Goal: Task Accomplishment & Management: Use online tool/utility

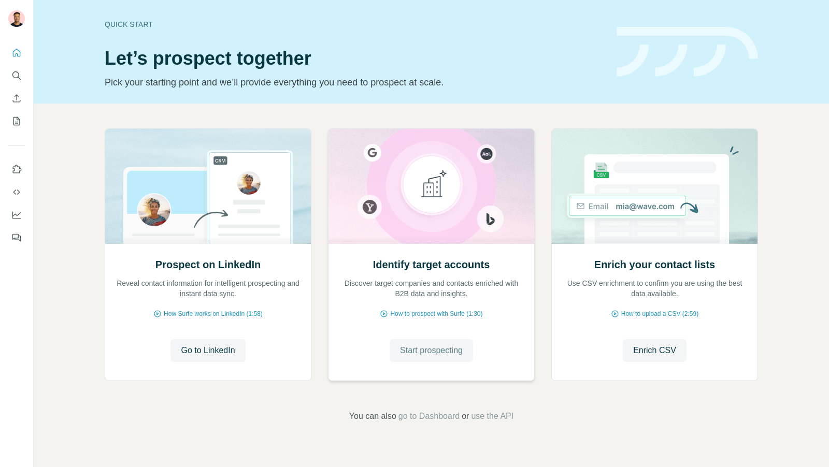
click at [433, 348] on span "Start prospecting" at bounding box center [431, 351] width 63 height 12
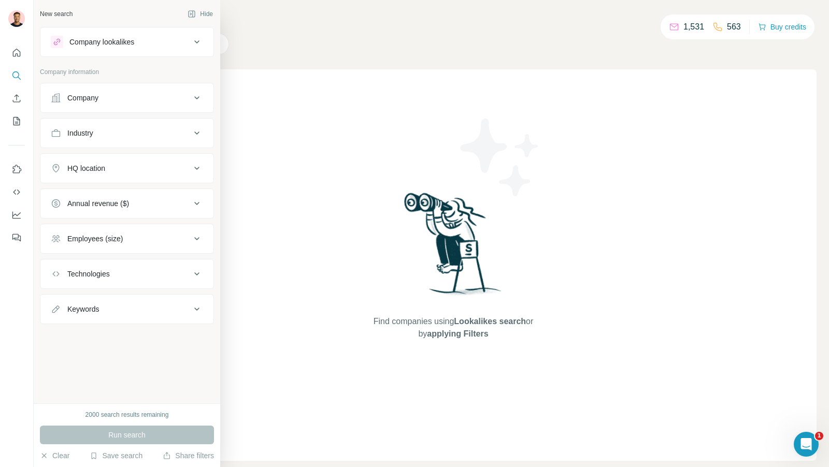
click at [141, 94] on div "Company" at bounding box center [121, 98] width 140 height 10
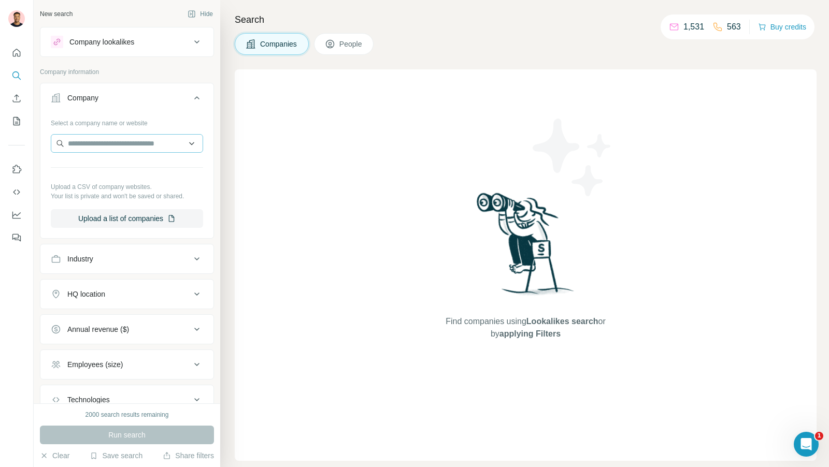
click at [129, 155] on div "Select a company name or website Upload a CSV of company websites. Your list is…" at bounding box center [127, 171] width 152 height 113
click at [133, 134] on input "text" at bounding box center [127, 143] width 152 height 19
click at [134, 151] on input "text" at bounding box center [127, 143] width 152 height 19
click at [140, 141] on input "text" at bounding box center [127, 143] width 152 height 19
click at [131, 144] on input "text" at bounding box center [127, 143] width 152 height 19
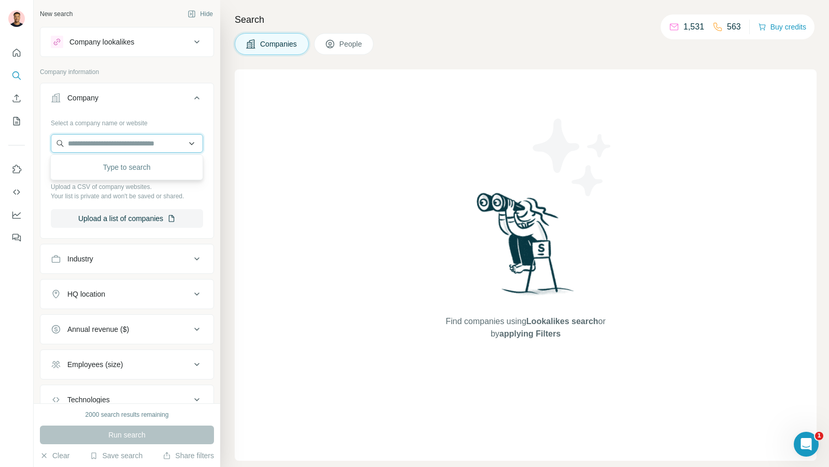
click at [115, 143] on input "text" at bounding box center [127, 143] width 152 height 19
click at [126, 149] on input "text" at bounding box center [127, 143] width 152 height 19
paste input "**********"
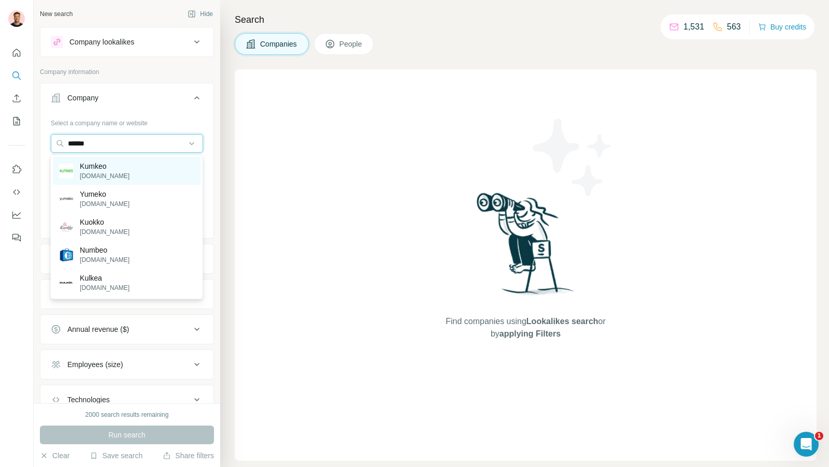
type input "******"
click at [120, 167] on div "[PERSON_NAME][DOMAIN_NAME]" at bounding box center [127, 171] width 148 height 28
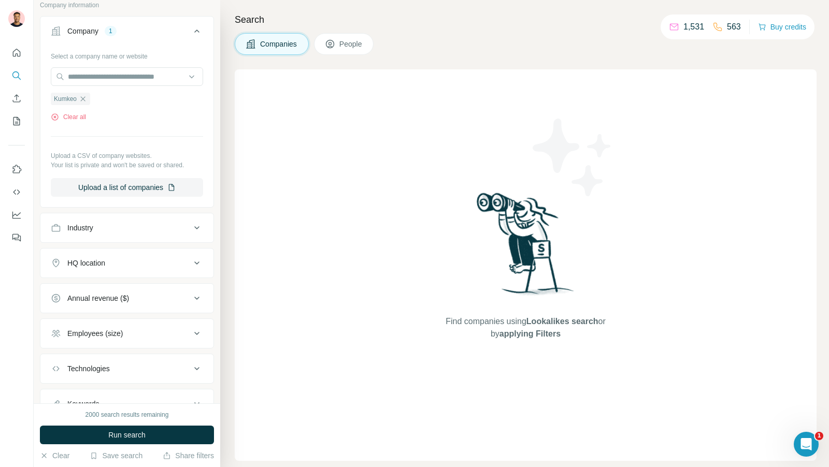
scroll to position [107, 0]
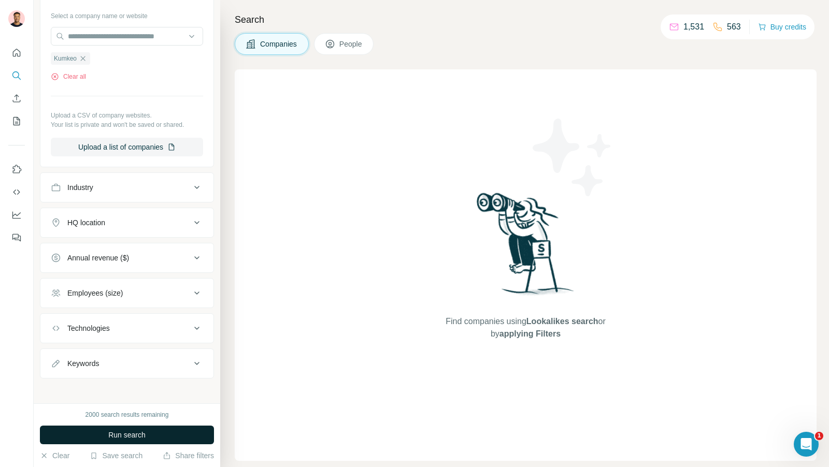
click at [143, 431] on span "Run search" at bounding box center [126, 435] width 37 height 10
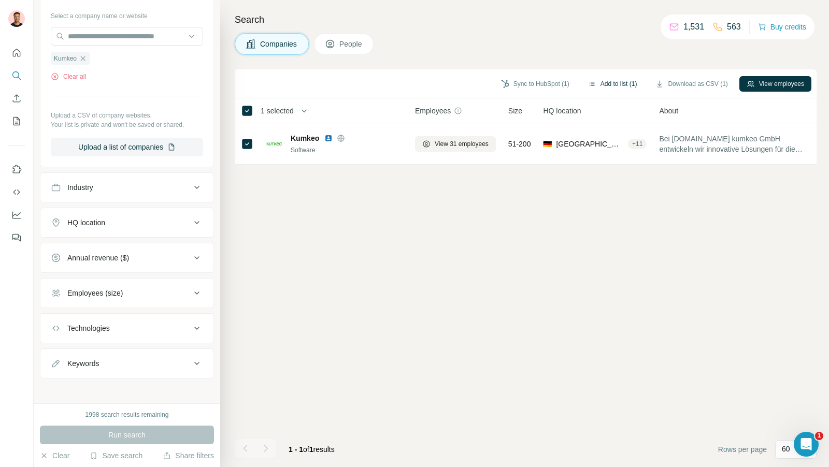
click at [608, 83] on button "Add to list (1)" at bounding box center [613, 84] width 64 height 16
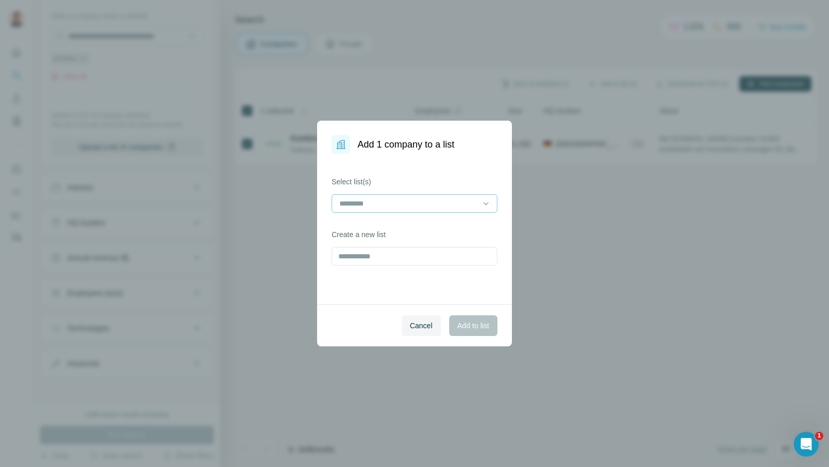
click at [391, 208] on input at bounding box center [408, 203] width 140 height 11
click at [406, 158] on div "Select list(s) Create a new list" at bounding box center [414, 229] width 195 height 151
click at [411, 331] on span "Cancel" at bounding box center [421, 326] width 23 height 10
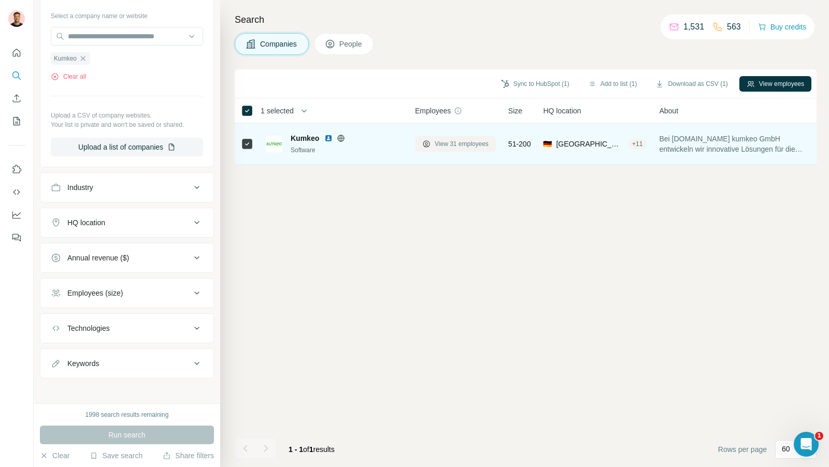
click at [466, 140] on span "View 31 employees" at bounding box center [462, 143] width 54 height 9
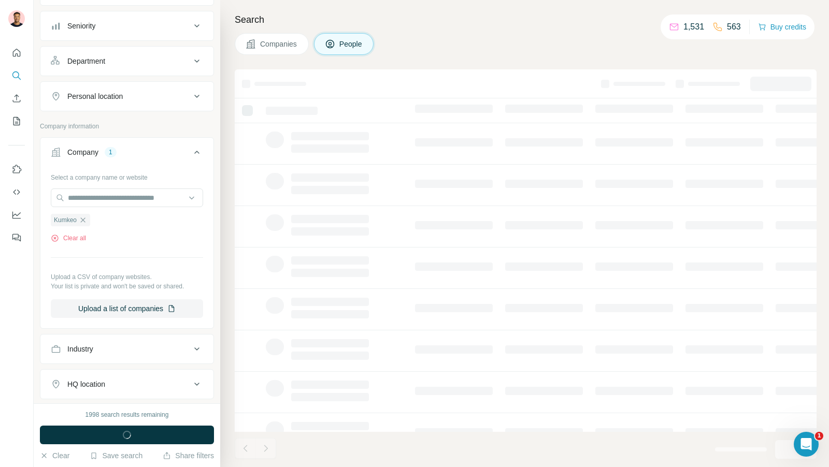
scroll to position [267, 0]
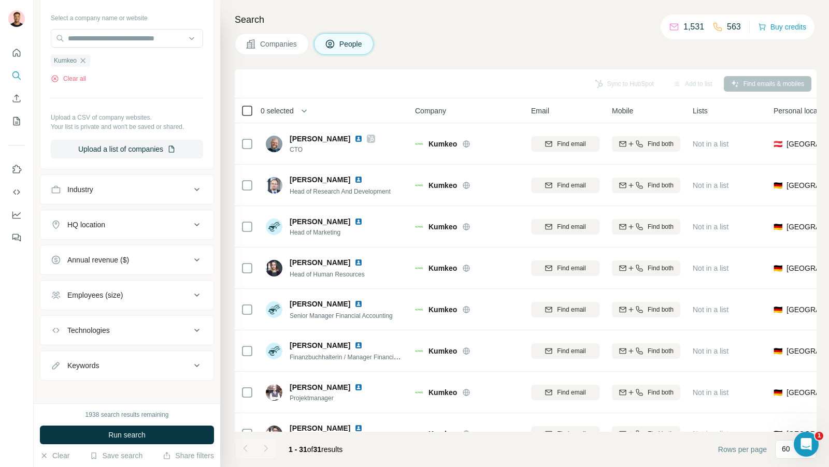
click at [252, 106] on icon at bounding box center [247, 111] width 12 height 12
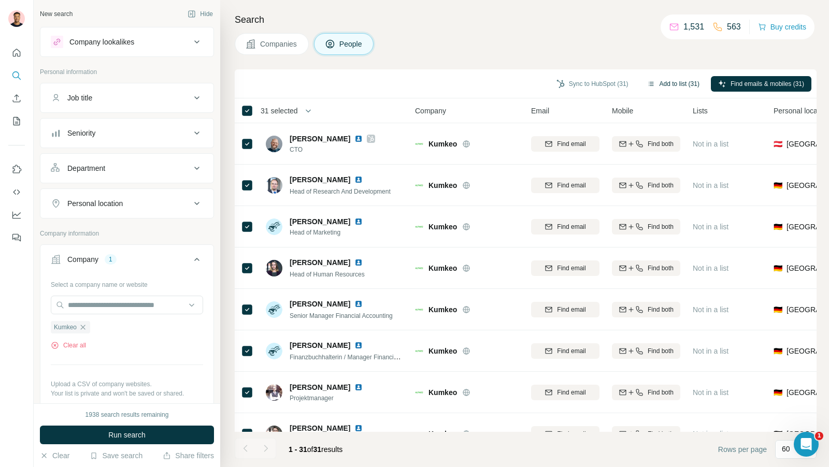
click at [668, 88] on button "Add to list (31)" at bounding box center [673, 84] width 67 height 16
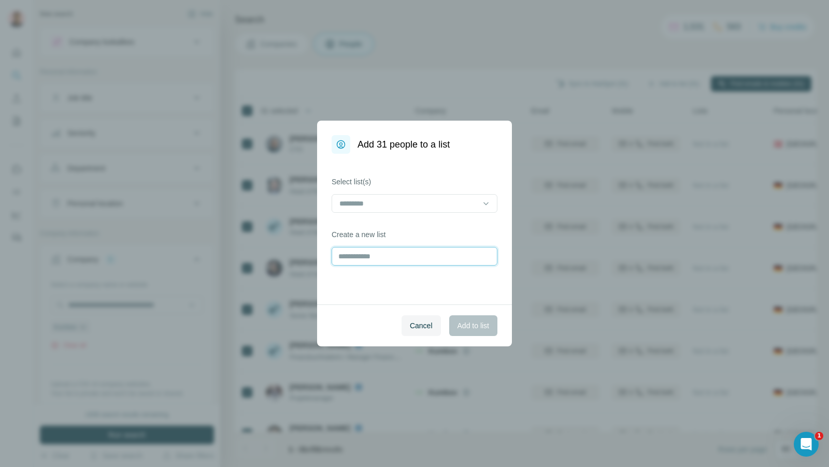
click at [380, 264] on input "text" at bounding box center [415, 256] width 166 height 19
type input "***"
click at [476, 325] on span "Add to list" at bounding box center [474, 326] width 32 height 10
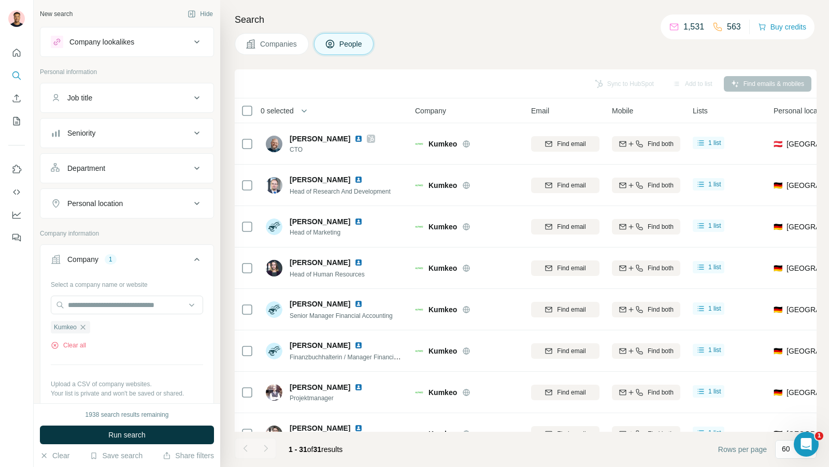
click at [157, 41] on div "Company lookalikes" at bounding box center [121, 42] width 140 height 12
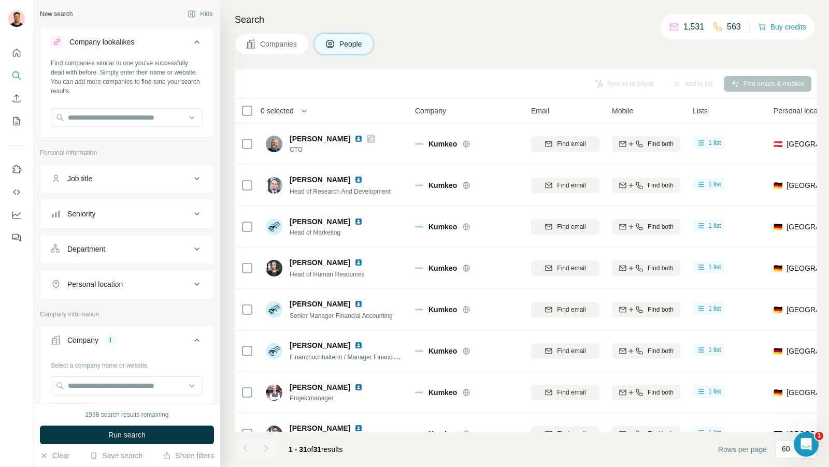
click at [267, 39] on span "Companies" at bounding box center [279, 44] width 38 height 10
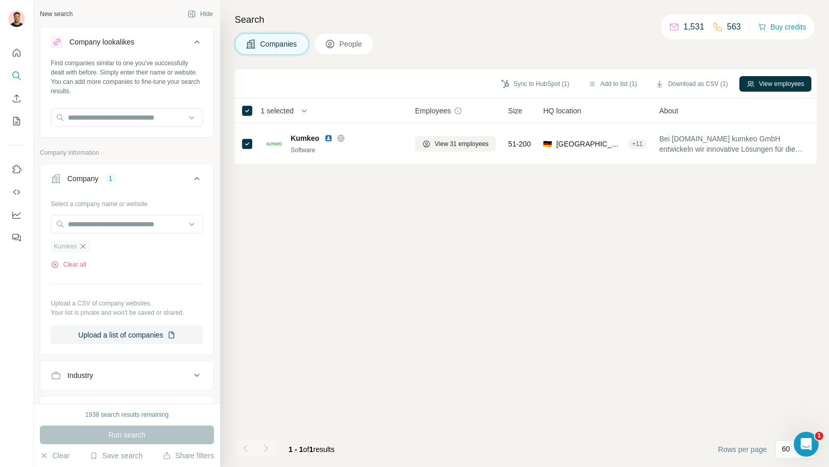
click at [83, 247] on icon "button" at bounding box center [83, 246] width 5 height 5
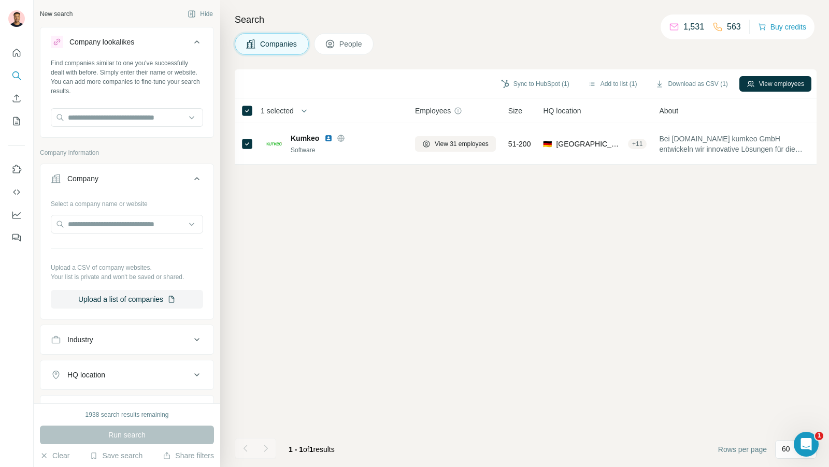
click at [127, 106] on div "Find companies similar to one you've successfully dealt with before. Simply ent…" at bounding box center [126, 97] width 173 height 77
click at [115, 122] on input "text" at bounding box center [127, 117] width 152 height 19
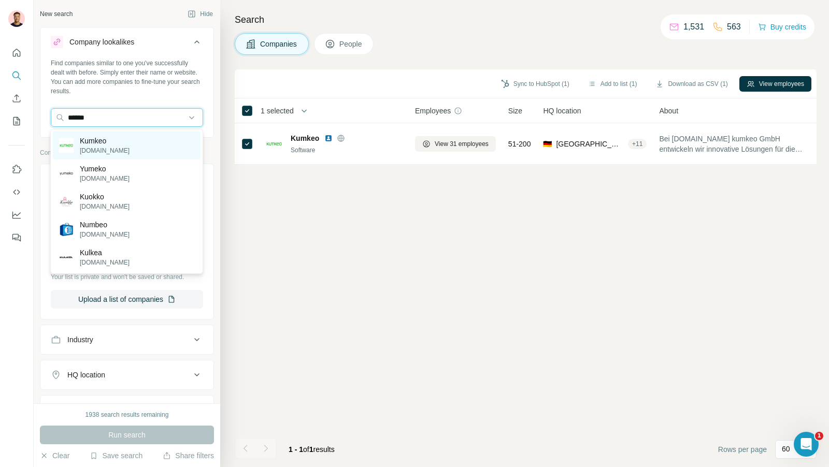
type input "******"
click at [120, 141] on div "[PERSON_NAME][DOMAIN_NAME]" at bounding box center [127, 146] width 148 height 28
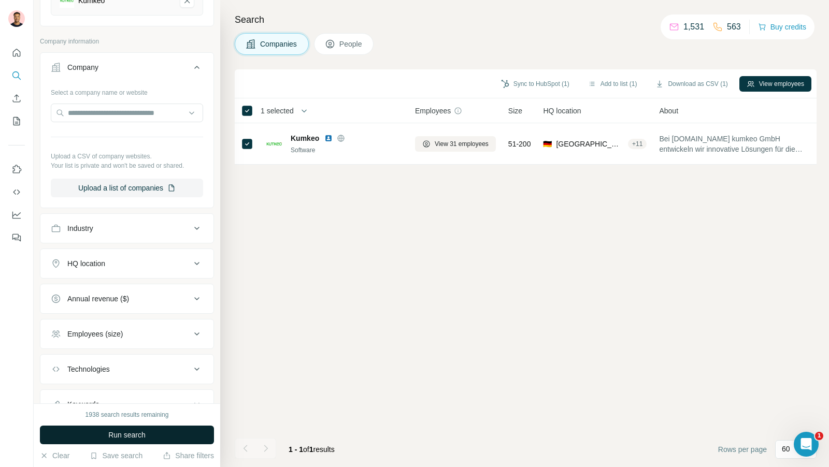
scroll to position [192, 0]
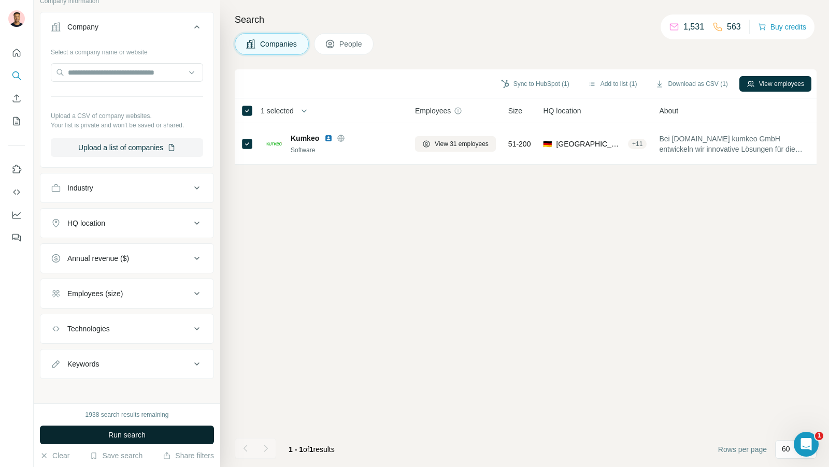
click at [130, 431] on span "Run search" at bounding box center [126, 435] width 37 height 10
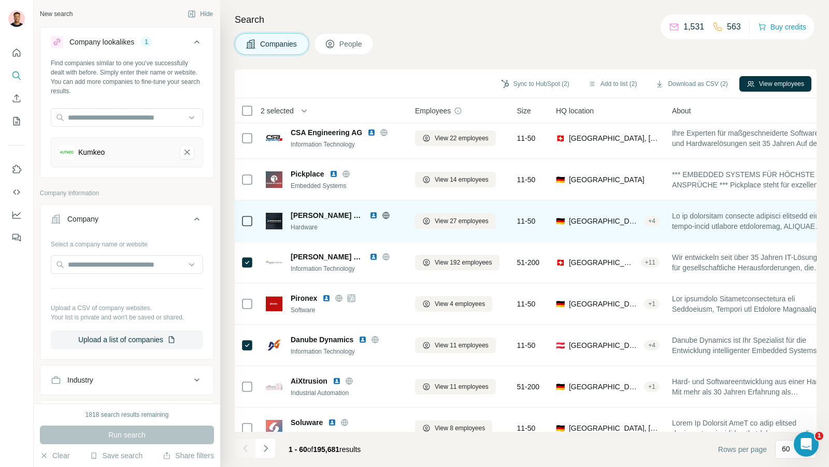
scroll to position [44, 0]
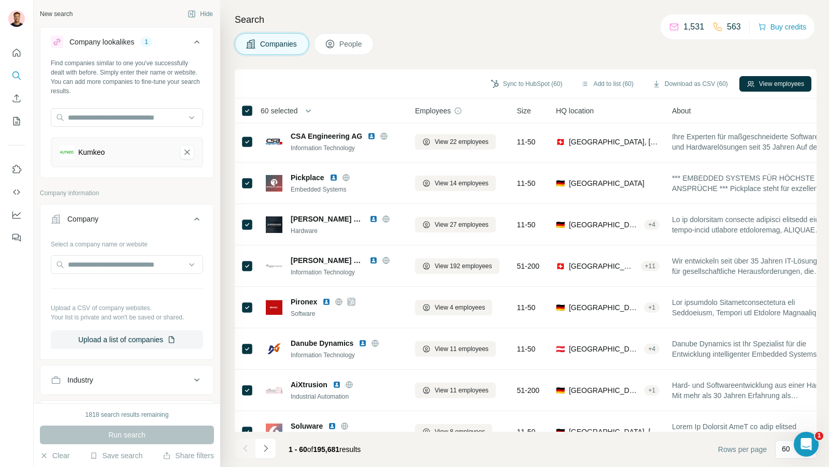
click at [254, 109] on div "60 selected" at bounding box center [275, 111] width 45 height 10
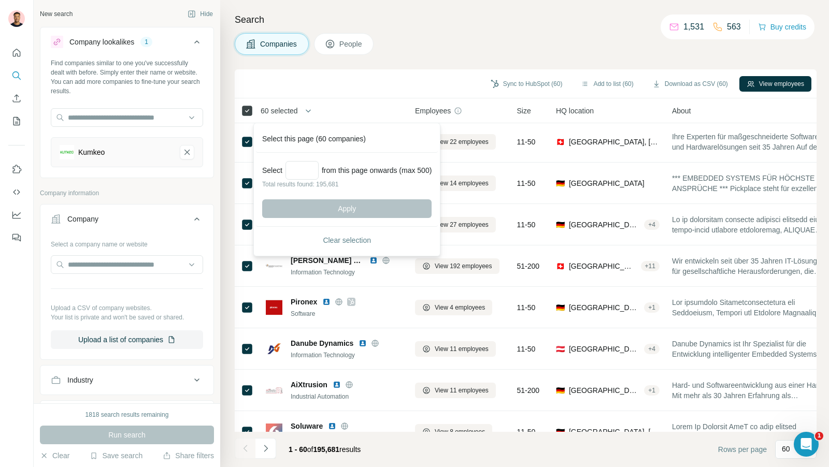
click at [252, 109] on icon at bounding box center [247, 111] width 12 height 12
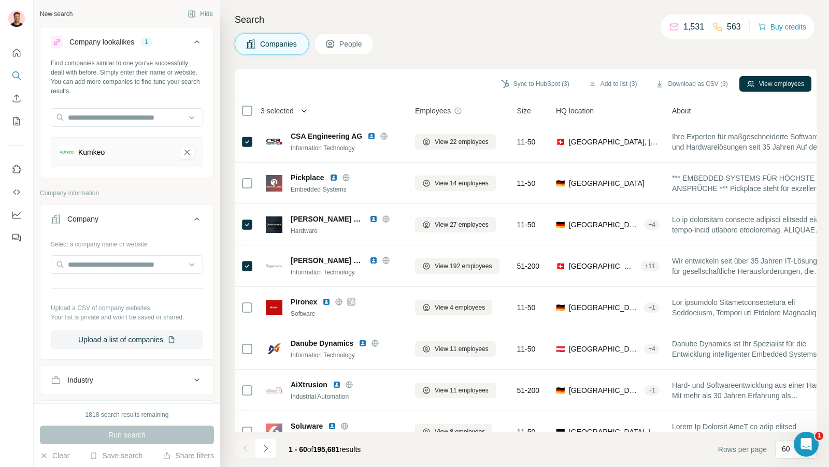
click at [309, 107] on icon "button" at bounding box center [304, 111] width 10 height 10
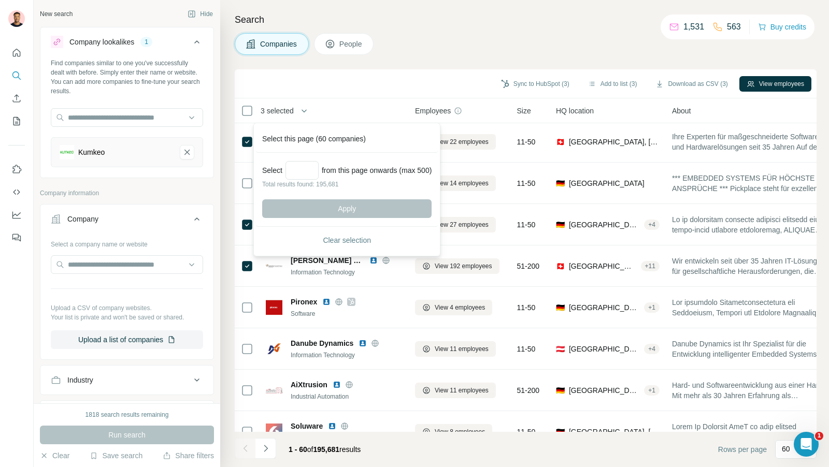
click at [352, 94] on div "Sync to HubSpot (3) Add to list (3) Download as CSV (3) View employees" at bounding box center [526, 83] width 582 height 29
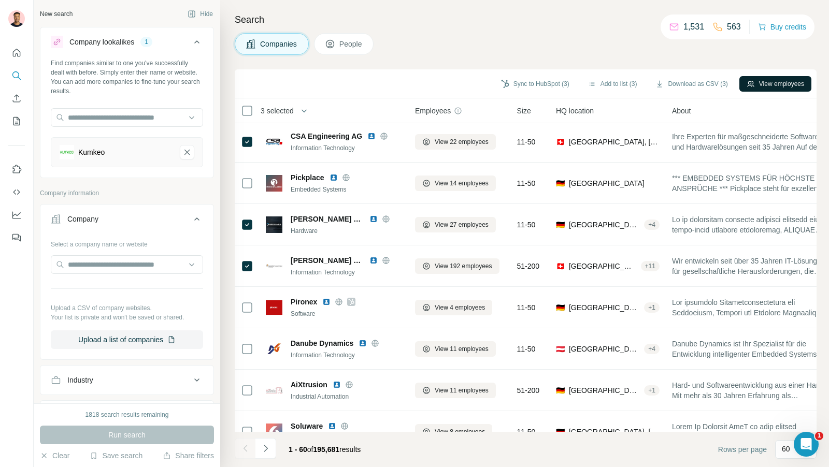
click at [775, 87] on button "View employees" at bounding box center [775, 84] width 72 height 16
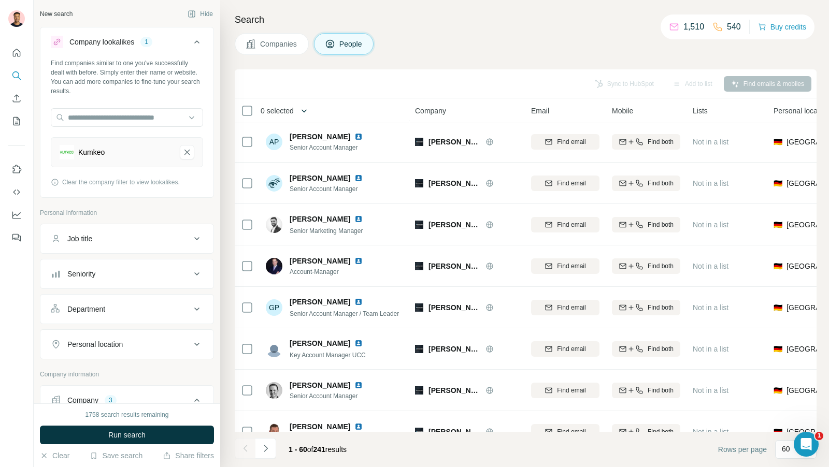
click at [302, 108] on icon "button" at bounding box center [304, 111] width 10 height 10
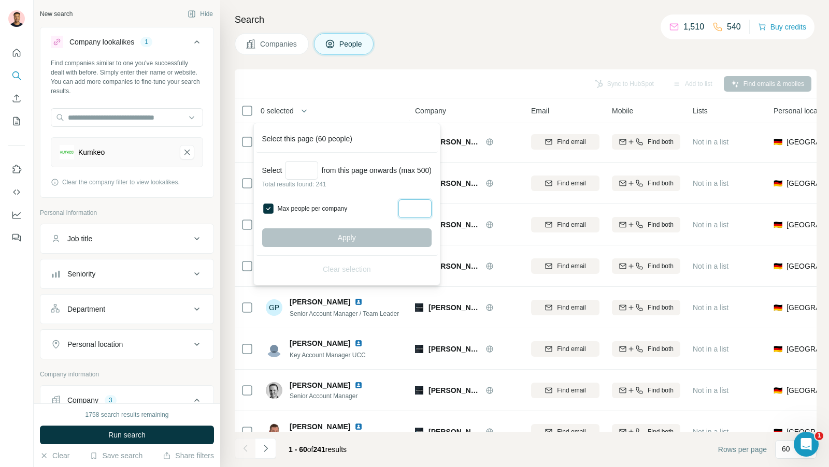
click at [416, 200] on input "Max people per company" at bounding box center [414, 209] width 33 height 19
type input "*"
click at [354, 238] on div "Apply" at bounding box center [346, 238] width 169 height 19
click at [301, 173] on input "Select a number (up to 500)" at bounding box center [301, 170] width 33 height 19
click at [298, 139] on div "Select this page (60 people)" at bounding box center [347, 138] width 182 height 27
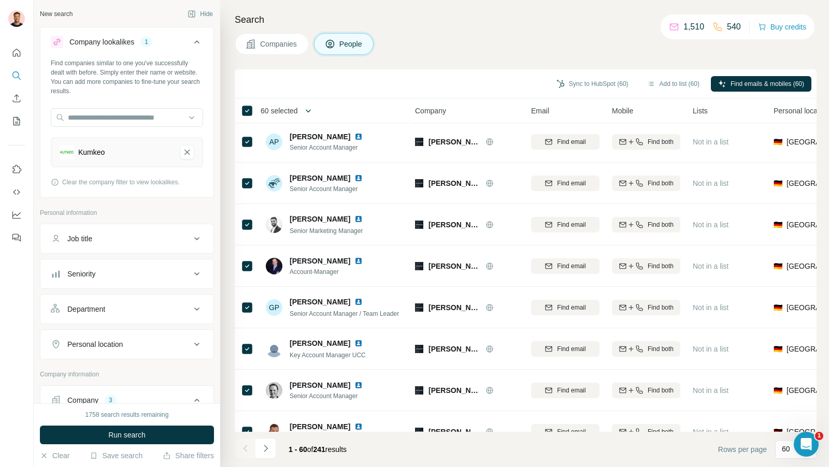
click at [311, 108] on icon "button" at bounding box center [308, 111] width 10 height 10
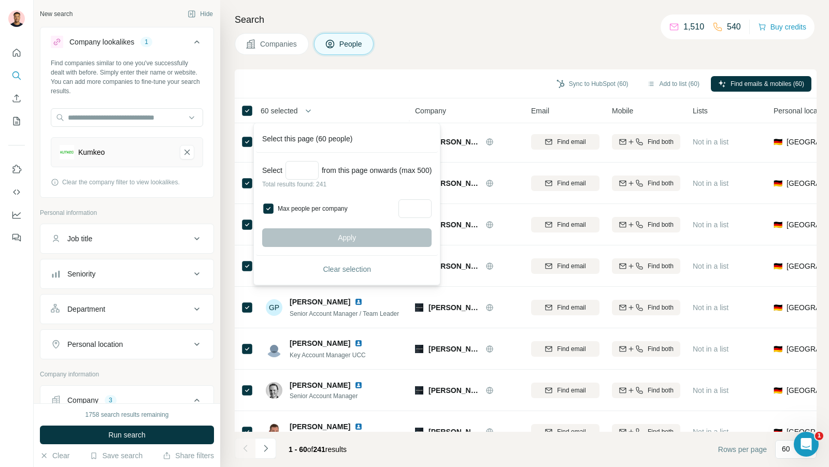
click at [347, 229] on div "Apply" at bounding box center [346, 238] width 169 height 19
click at [343, 236] on div "Apply" at bounding box center [346, 238] width 169 height 19
click at [306, 173] on input "Select a number (up to 500)" at bounding box center [301, 170] width 33 height 19
click at [304, 173] on input "**" at bounding box center [301, 170] width 33 height 19
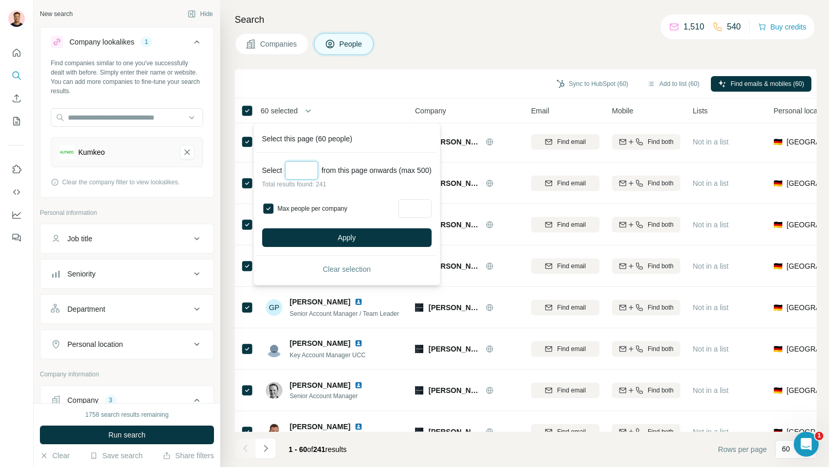
click at [304, 173] on input "**" at bounding box center [301, 170] width 33 height 19
type input "**"
click at [425, 209] on input "*" at bounding box center [414, 209] width 33 height 19
type input "*"
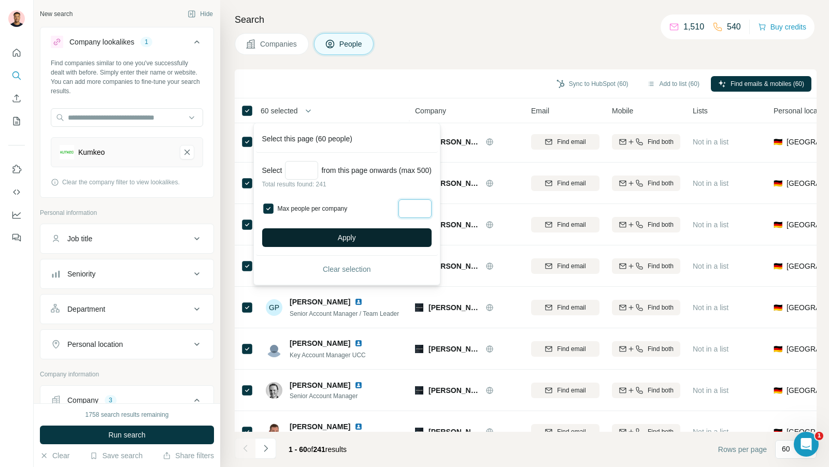
type input "*"
click at [364, 234] on button "Apply" at bounding box center [346, 238] width 169 height 19
